Goal: Task Accomplishment & Management: Manage account settings

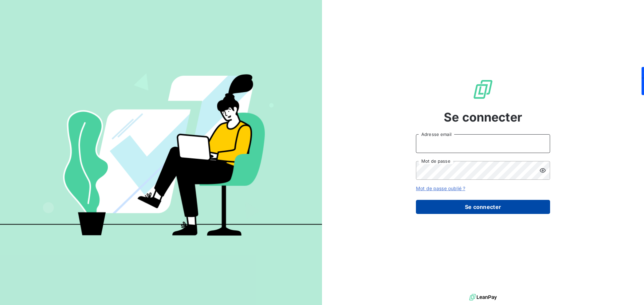
type input "[PERSON_NAME][EMAIL_ADDRESS][PERSON_NAME][DOMAIN_NAME]"
click at [501, 208] on button "Se connecter" at bounding box center [483, 207] width 134 height 14
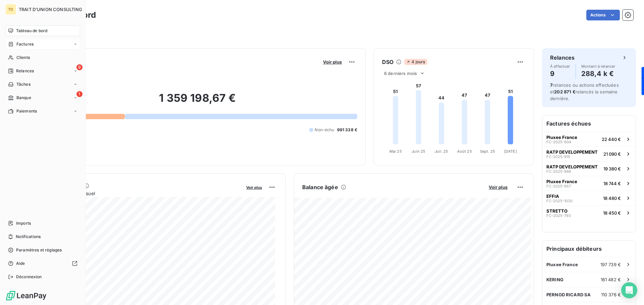
click at [17, 47] on span "Factures" at bounding box center [24, 44] width 17 height 6
click at [29, 57] on span "Factures" at bounding box center [24, 58] width 17 height 6
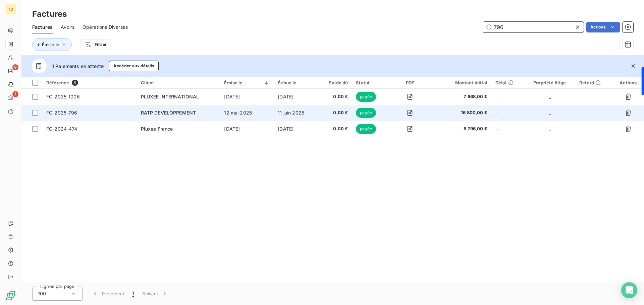
type input "796"
click at [275, 118] on td "11 juin 2025" at bounding box center [296, 113] width 44 height 16
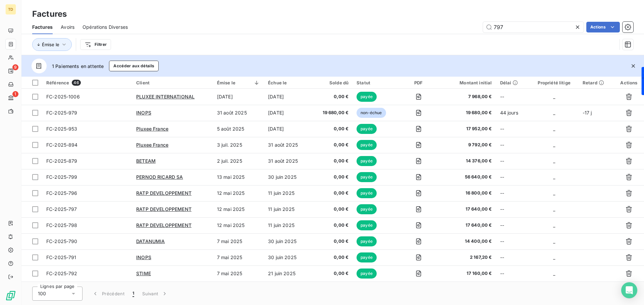
type input "797"
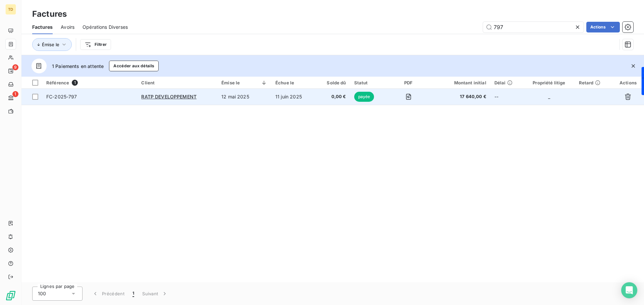
click at [260, 102] on td "12 mai 2025" at bounding box center [244, 97] width 54 height 16
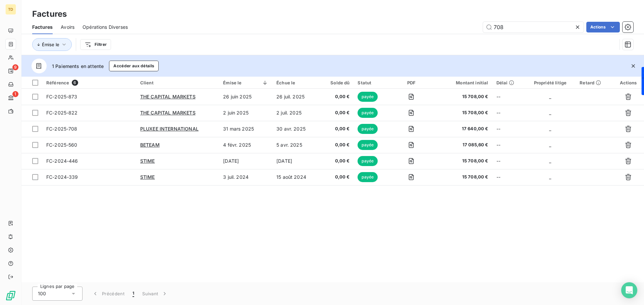
type input "708"
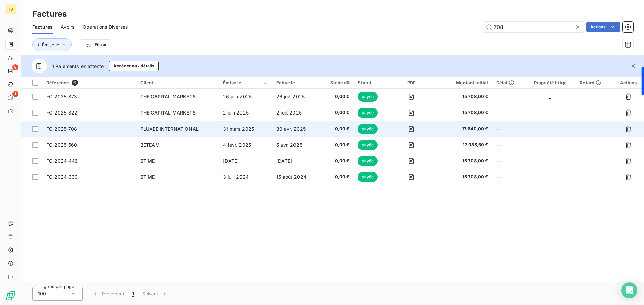
click at [268, 131] on td "31 mars 2025" at bounding box center [245, 129] width 53 height 16
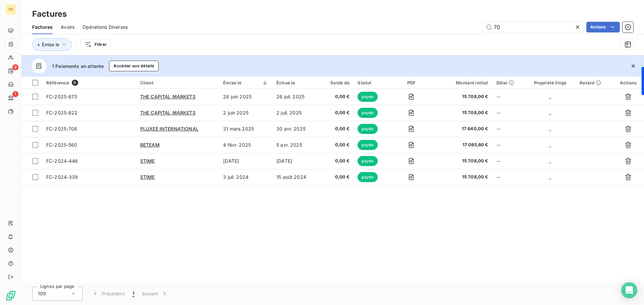
type input "7"
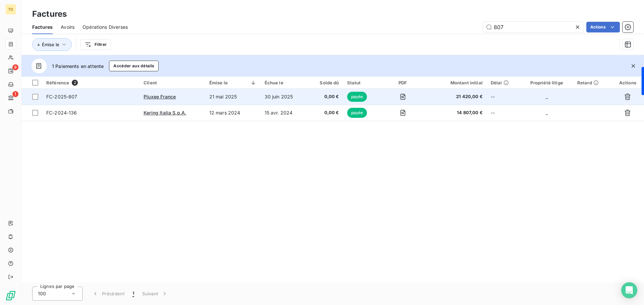
type input "807"
click at [255, 94] on td "21 mai 2025" at bounding box center [232, 97] width 55 height 16
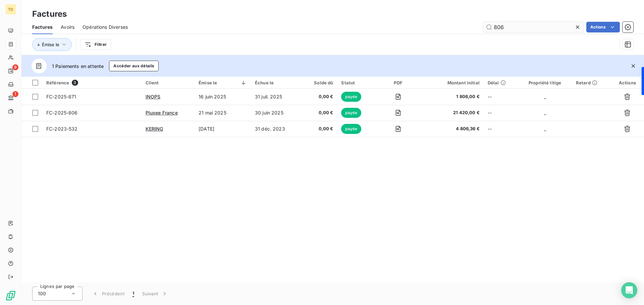
type input "806"
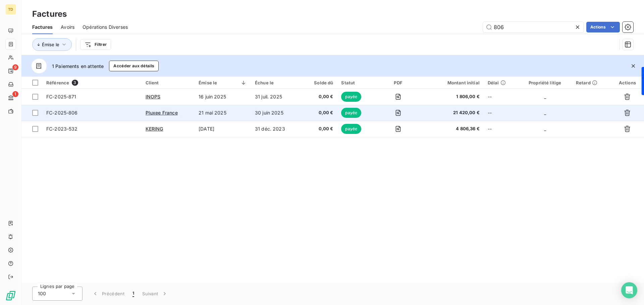
click at [292, 115] on td "30 juin 2025" at bounding box center [276, 113] width 50 height 16
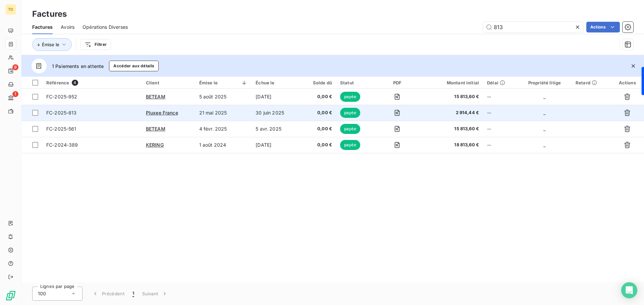
type input "813"
click at [208, 114] on td "21 mai 2025" at bounding box center [223, 113] width 57 height 16
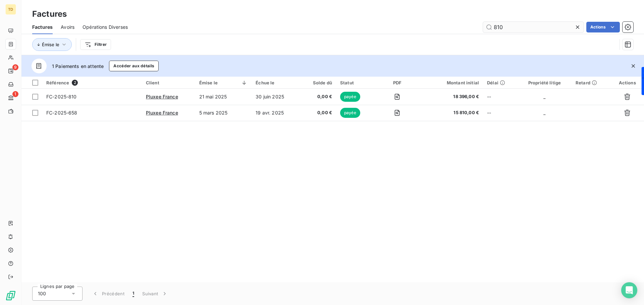
type input "810"
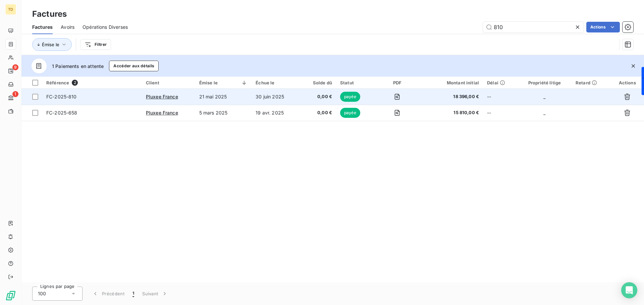
click at [247, 94] on td "21 mai 2025" at bounding box center [223, 97] width 57 height 16
type input "805"
click at [238, 98] on td "21 mai 2025" at bounding box center [223, 97] width 57 height 16
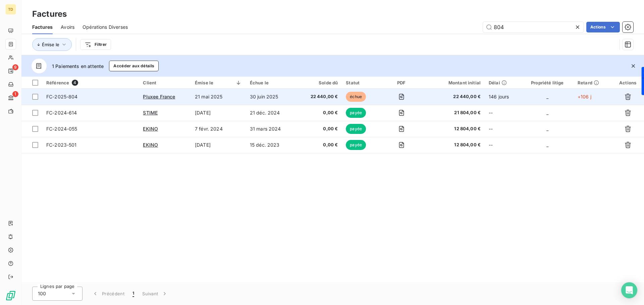
type input "804"
click at [275, 98] on td "30 juin 2025" at bounding box center [271, 97] width 50 height 16
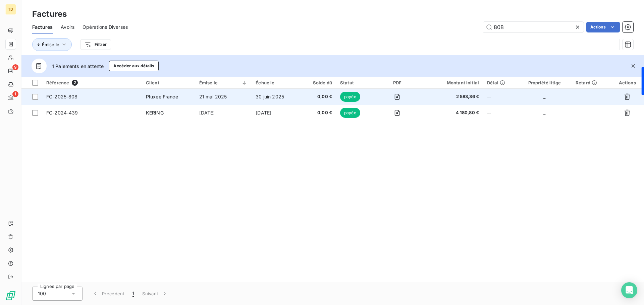
type input "808"
click at [235, 95] on td "21 mai 2025" at bounding box center [223, 97] width 57 height 16
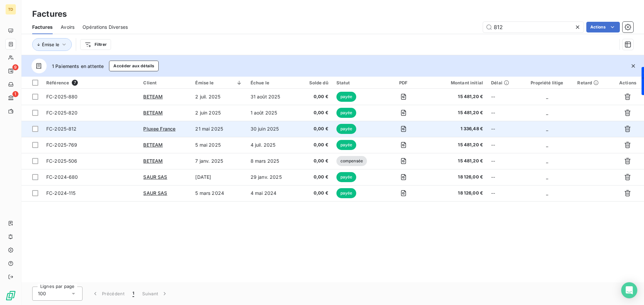
type input "812"
click at [271, 127] on td "30 juin 2025" at bounding box center [271, 129] width 51 height 16
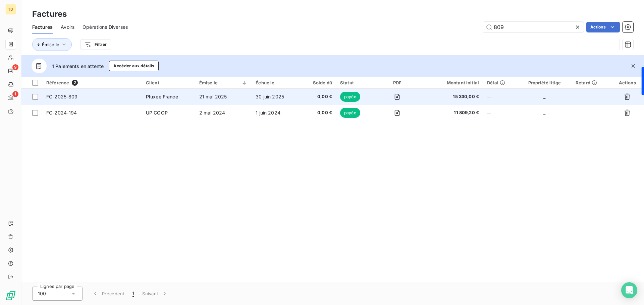
type input "809"
click at [274, 99] on td "30 juin 2025" at bounding box center [275, 97] width 48 height 16
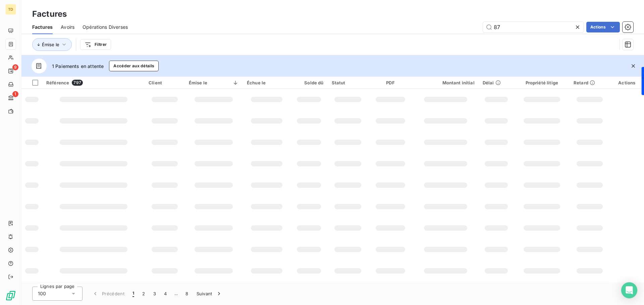
type input "8"
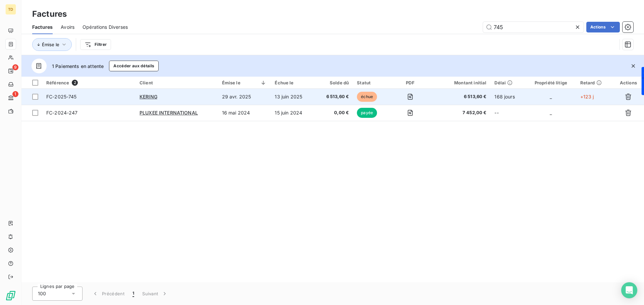
type input "745"
click at [203, 96] on div "KERING" at bounding box center [176, 97] width 74 height 7
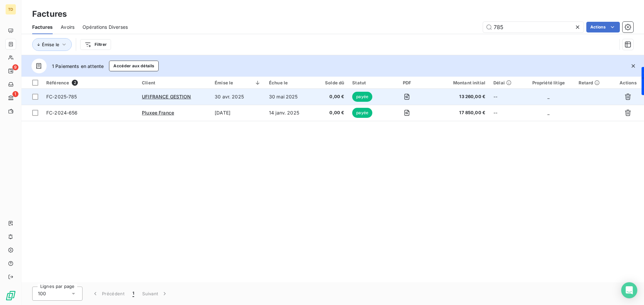
type input "785"
click at [255, 96] on td "30 avr. 2025" at bounding box center [238, 97] width 54 height 16
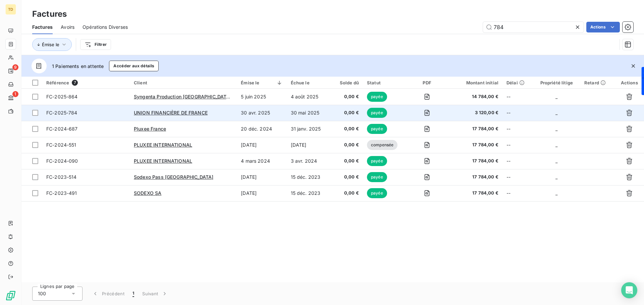
type input "784"
click at [246, 115] on td "30 avr. 2025" at bounding box center [262, 113] width 50 height 16
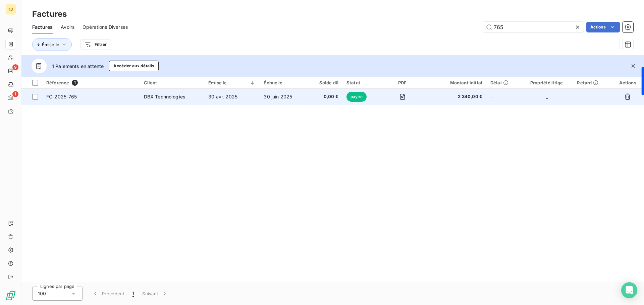
type input "765"
click at [264, 98] on td "30 juin 2025" at bounding box center [282, 97] width 47 height 16
type input "748"
click at [239, 100] on td "30 avr. 2025" at bounding box center [231, 97] width 55 height 16
